Goal: Navigation & Orientation: Find specific page/section

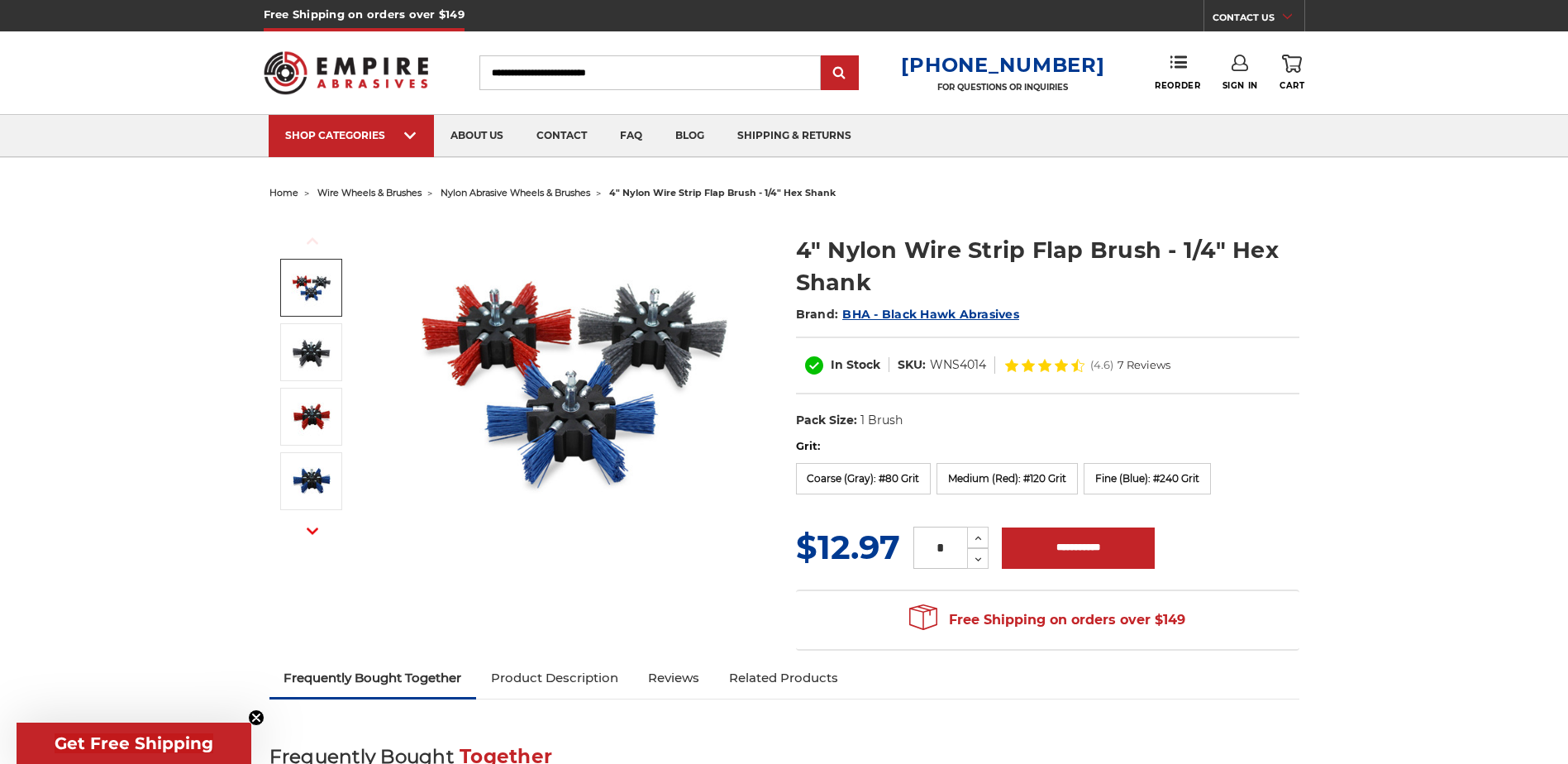
click at [529, 193] on span "nylon abrasive wheels & brushes" at bounding box center [515, 192] width 149 height 11
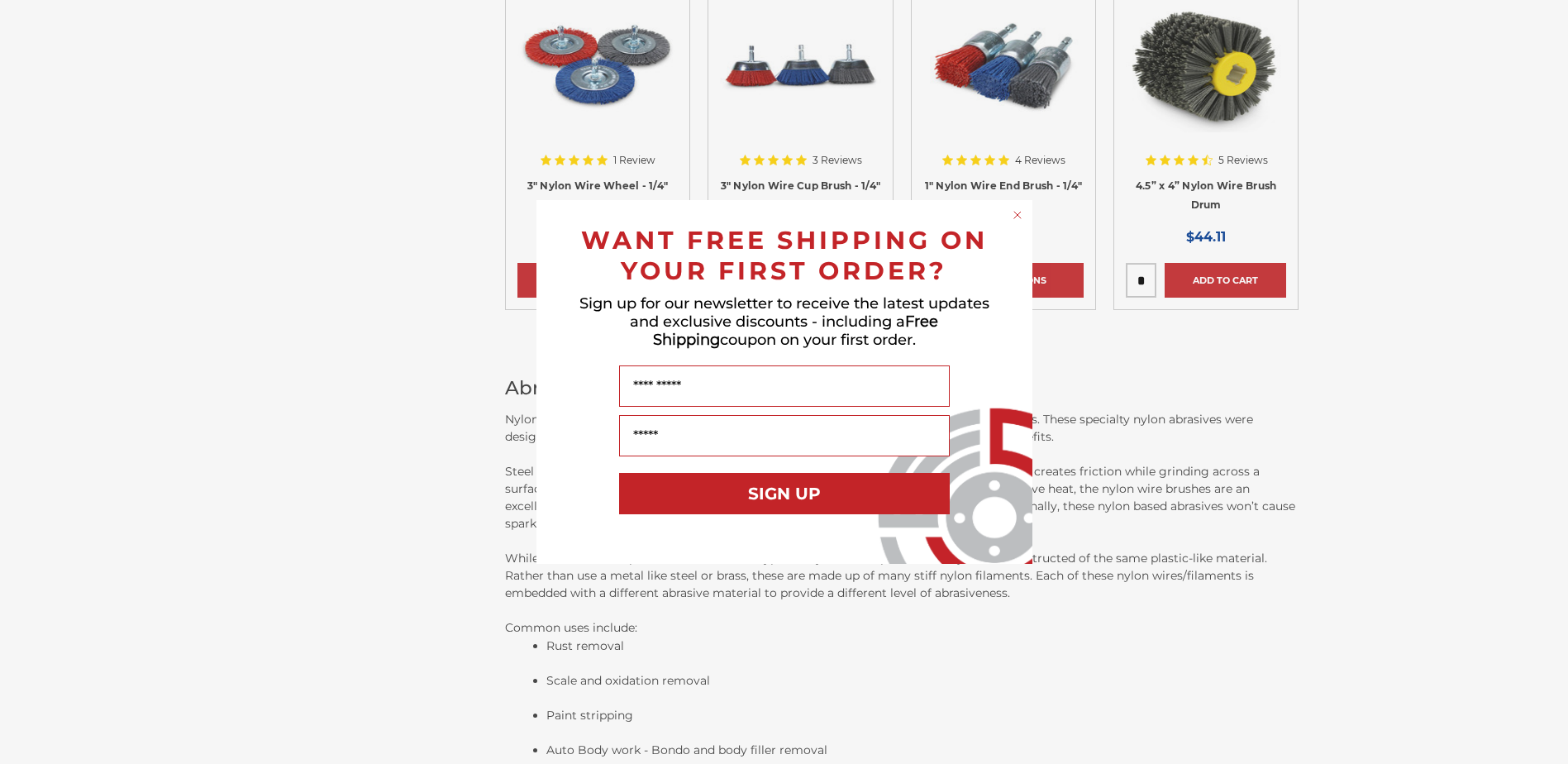
scroll to position [744, 0]
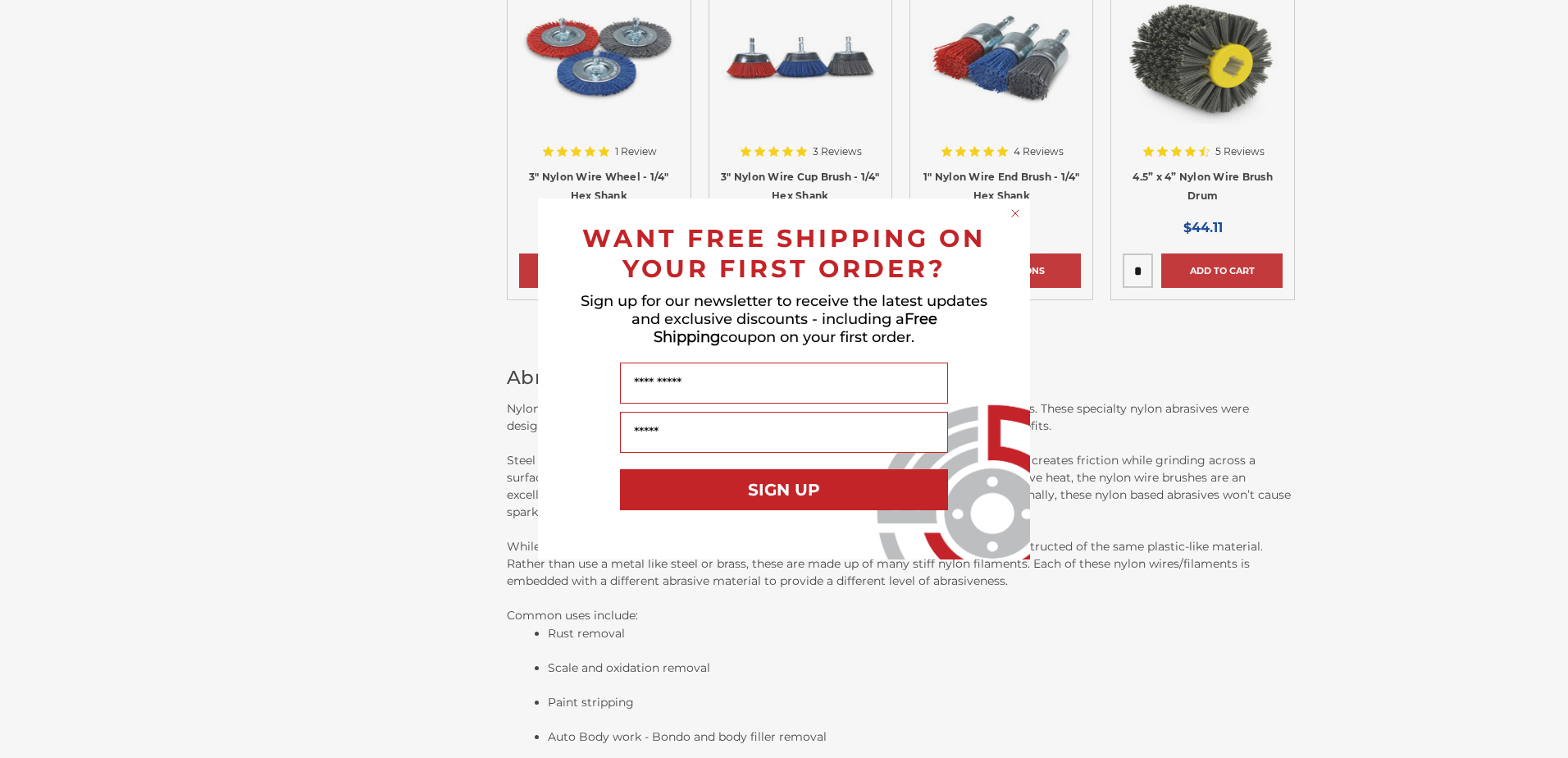
click at [1018, 209] on circle "Close dialog" at bounding box center [1016, 213] width 15 height 15
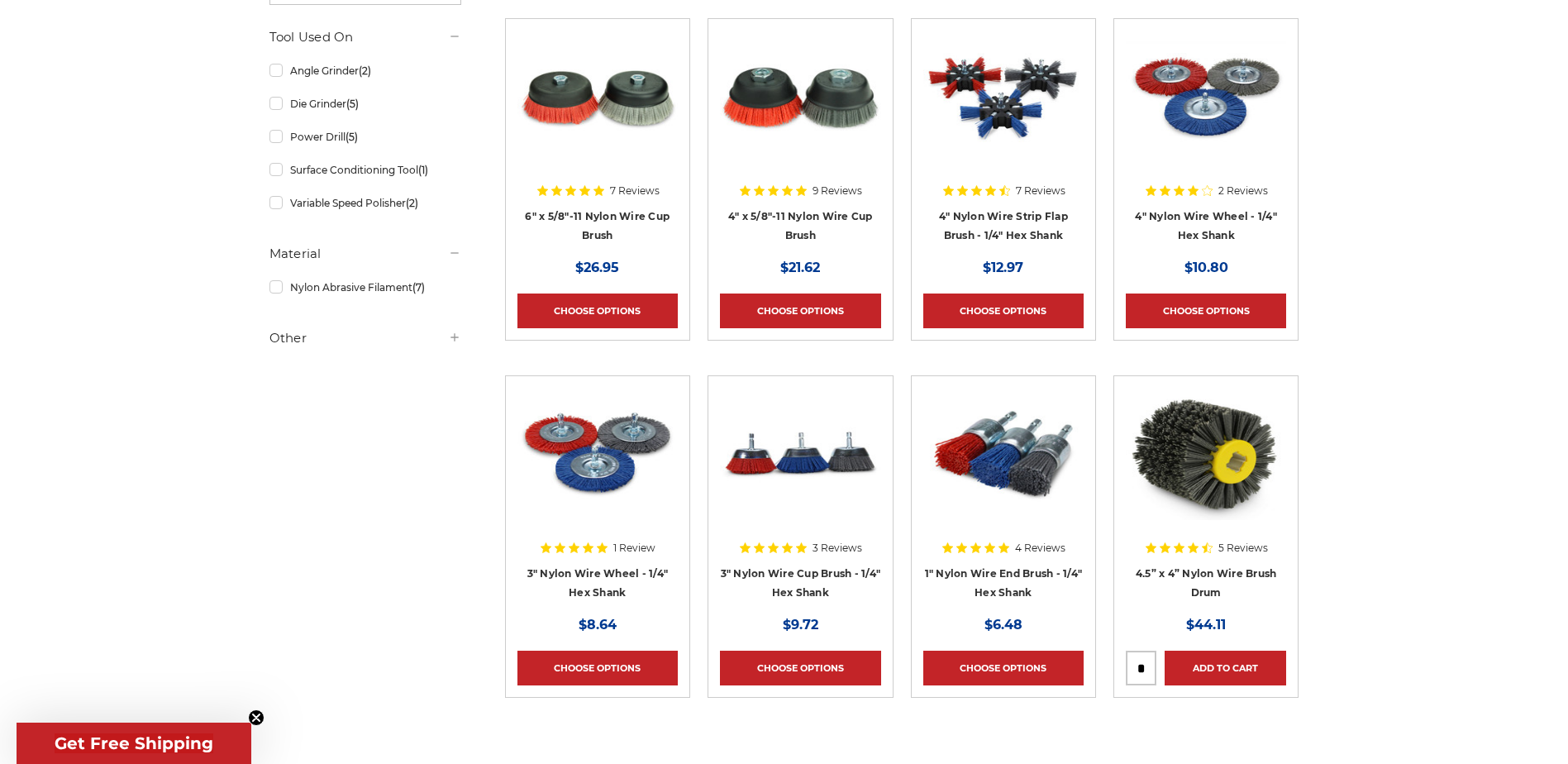
scroll to position [165, 0]
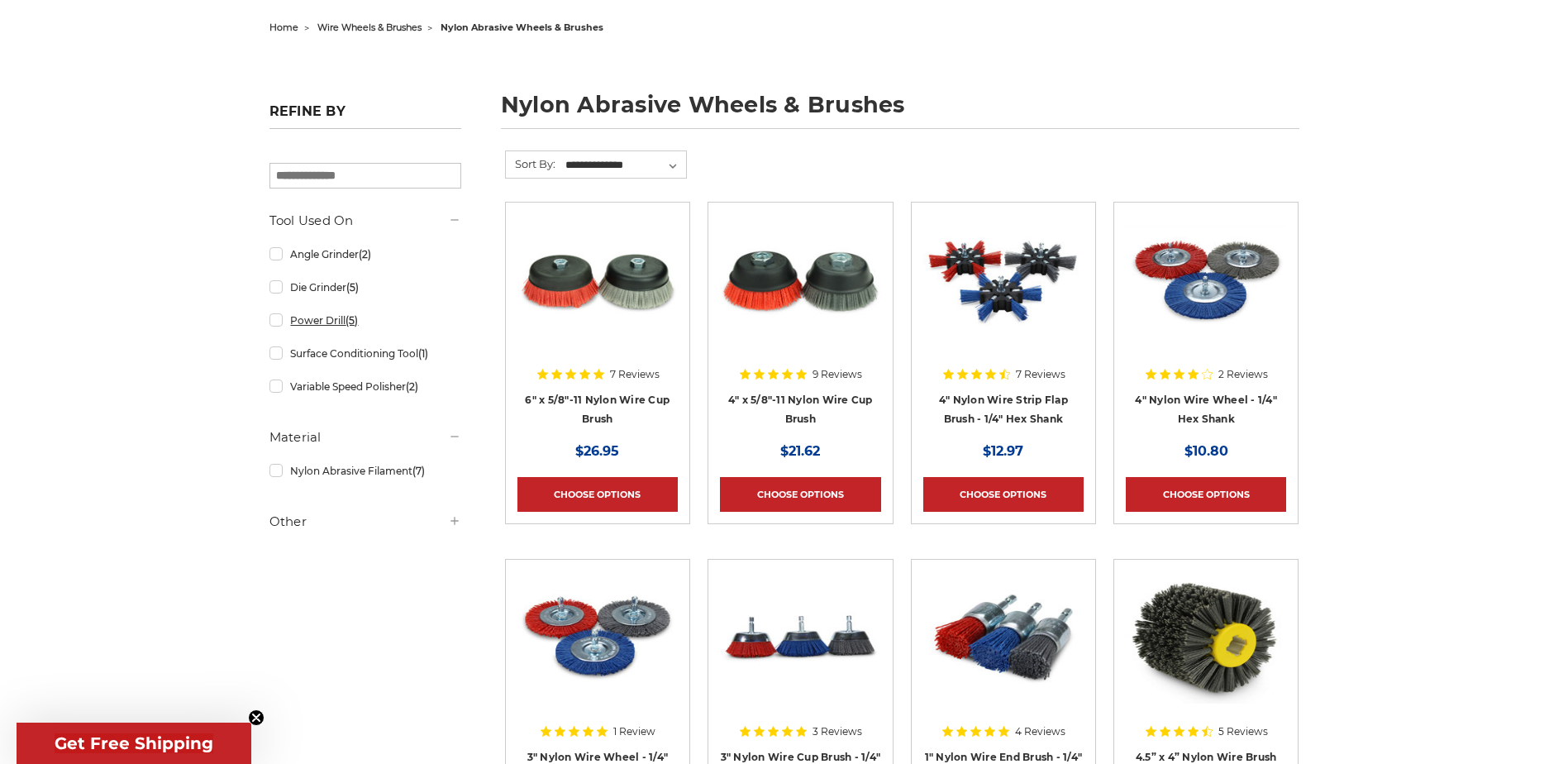
click at [274, 321] on link "Power Drill (5)" at bounding box center [365, 320] width 192 height 29
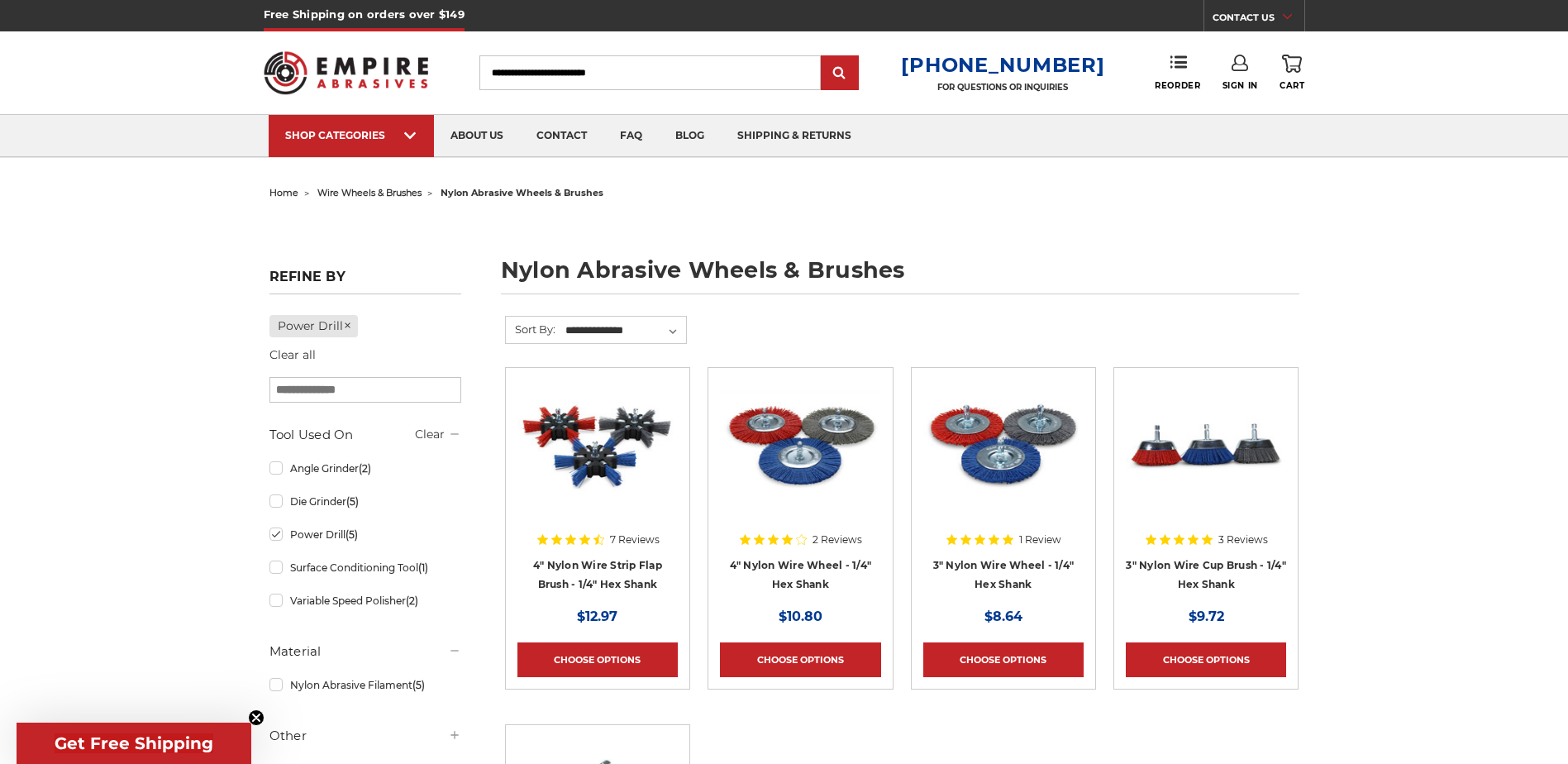
drag, startPoint x: 1413, startPoint y: 3, endPoint x: 1462, endPoint y: 203, distance: 205.9
click at [1462, 203] on div "home wire wheels & brushes nylon abrasive wheels & brushes nylon abrasive wheel…" at bounding box center [784, 640] width 1568 height 918
